Goal: Information Seeking & Learning: Learn about a topic

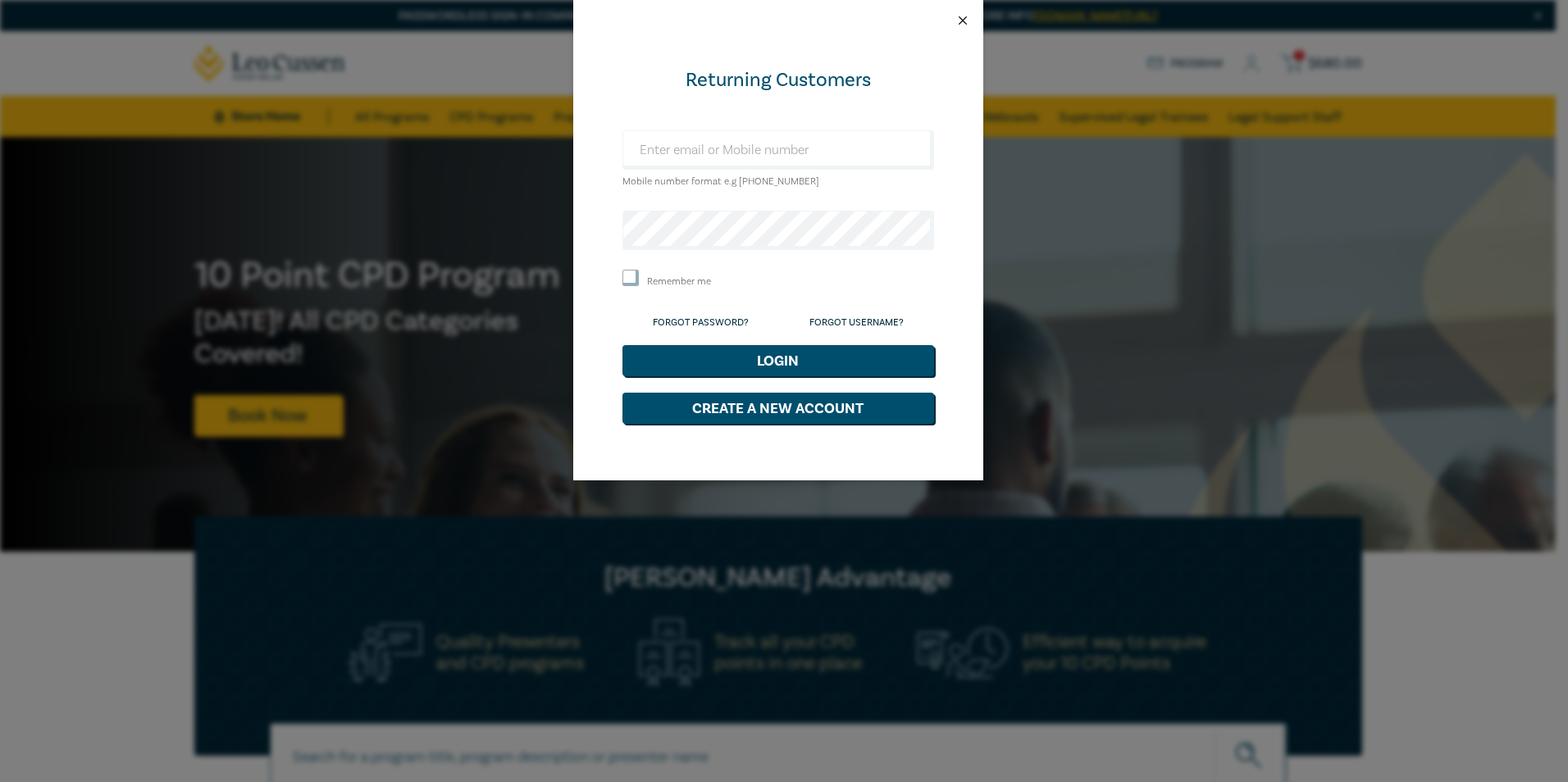
click at [956, 23] on button "Close" at bounding box center [963, 21] width 15 height 15
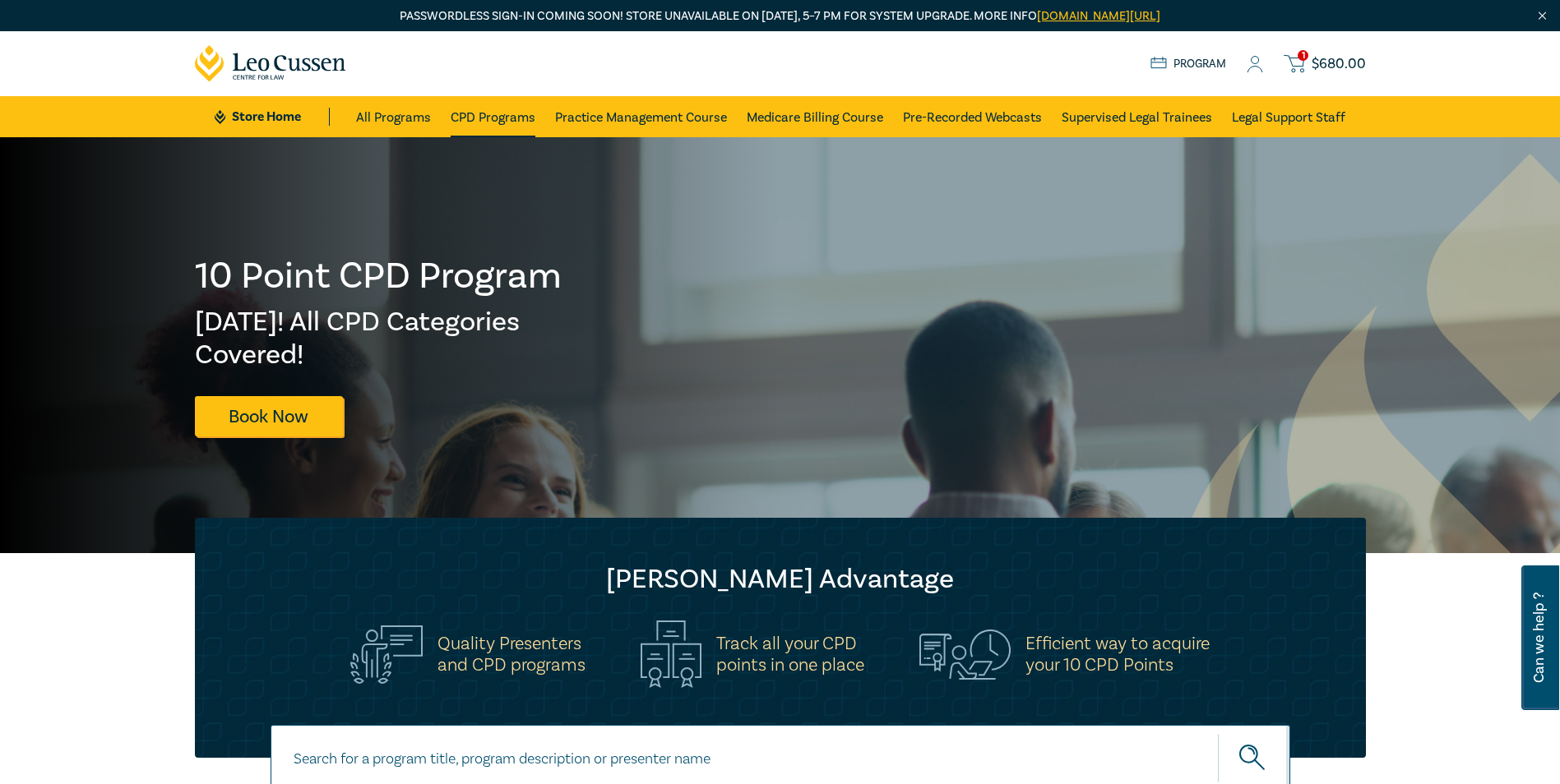
click at [516, 122] on link "CPD Programs" at bounding box center [492, 117] width 85 height 41
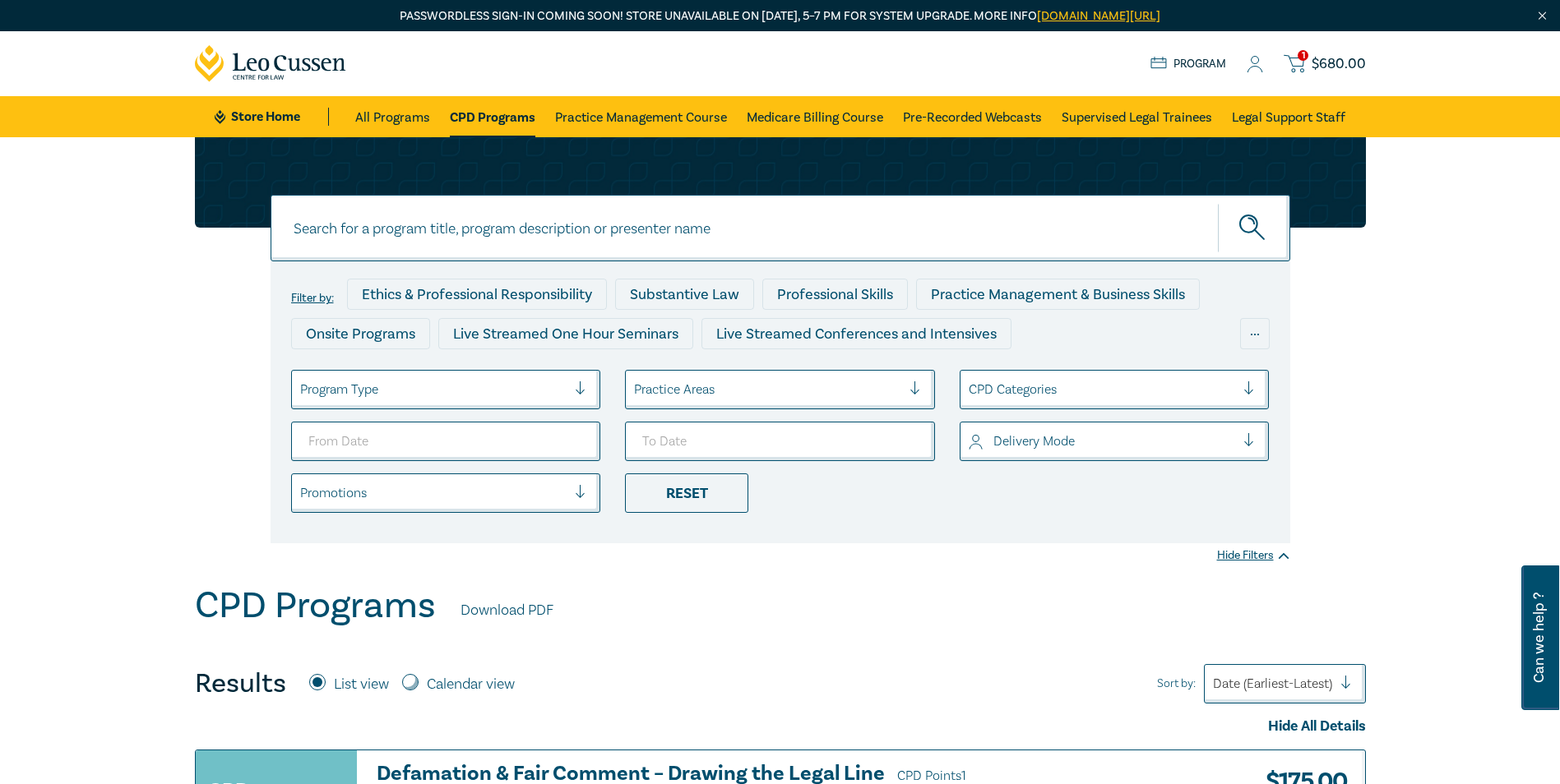
click at [950, 209] on input at bounding box center [781, 227] width 1020 height 66
type input "family law property"
click at [1218, 203] on button "submit" at bounding box center [1254, 228] width 72 height 50
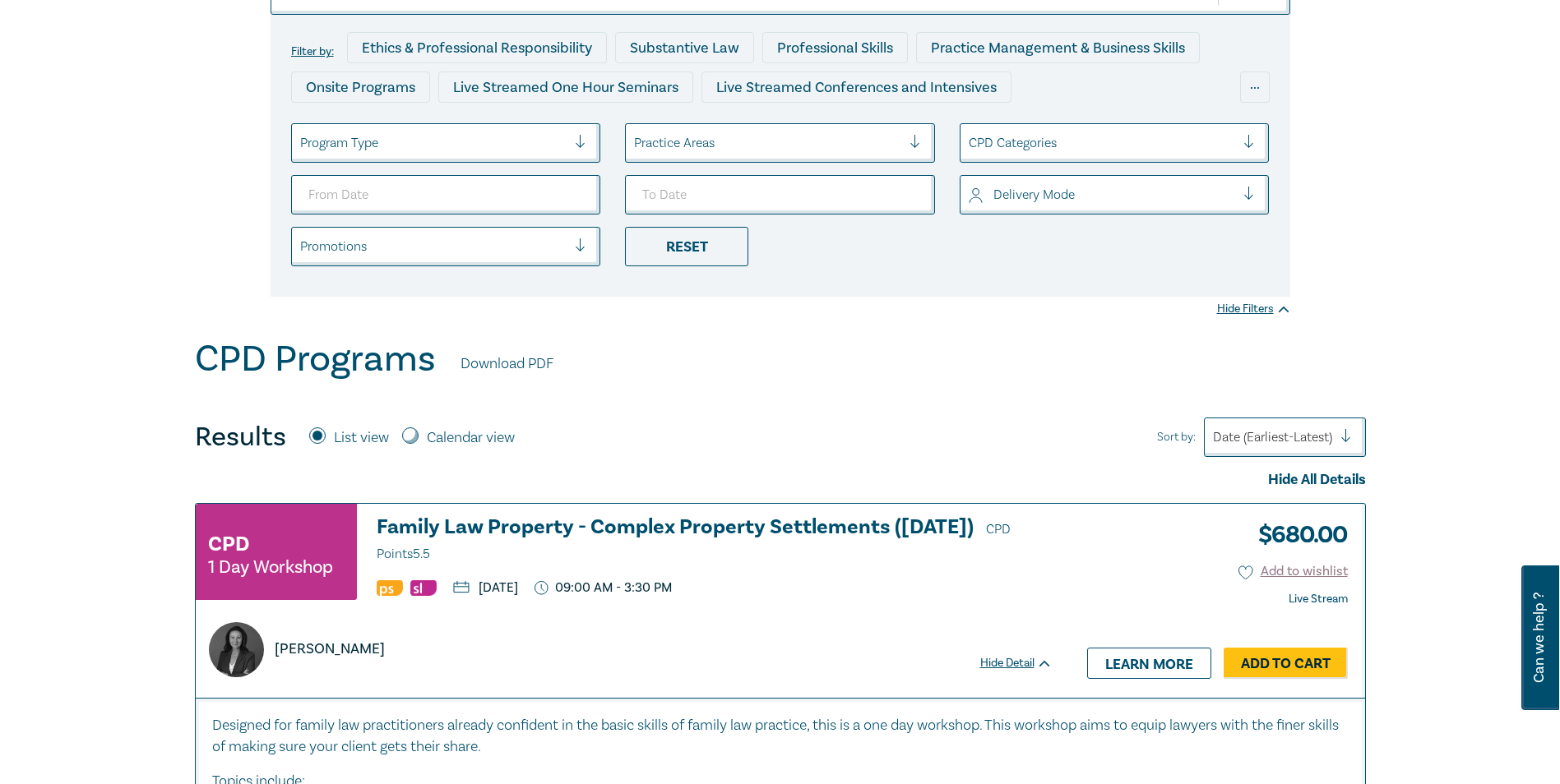
scroll to position [329, 0]
